Goal: Task Accomplishment & Management: Manage account settings

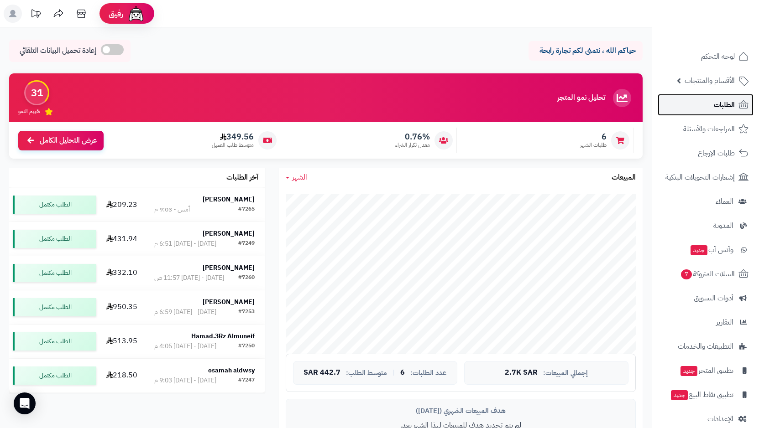
click at [718, 100] on span "الطلبات" at bounding box center [723, 105] width 21 height 13
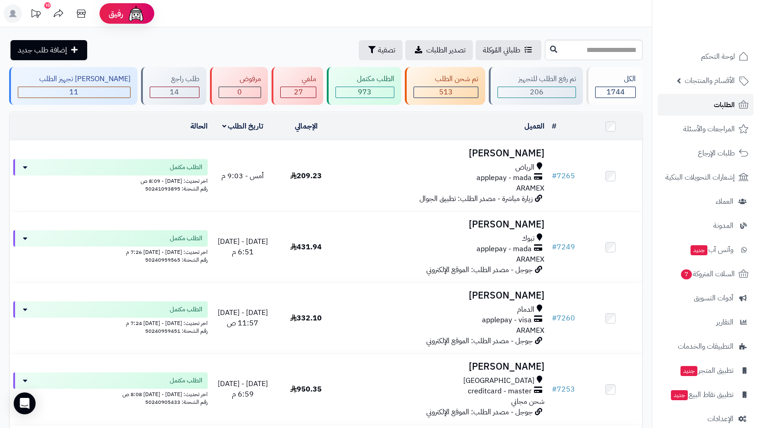
click at [714, 104] on span "الطلبات" at bounding box center [723, 105] width 21 height 13
